Goal: Check status: Check status

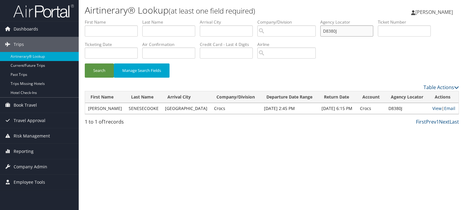
click at [335, 31] on input "D8380J" at bounding box center [346, 30] width 53 height 11
paste input "KD"
type input "D83KDJ"
click at [100, 72] on button "Search" at bounding box center [99, 71] width 29 height 14
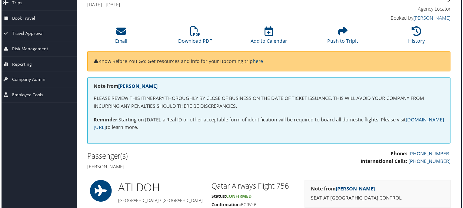
scroll to position [0, 3]
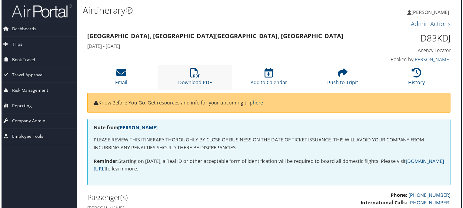
click at [188, 78] on li "Download PDF" at bounding box center [194, 77] width 74 height 25
